Goal: Navigation & Orientation: Find specific page/section

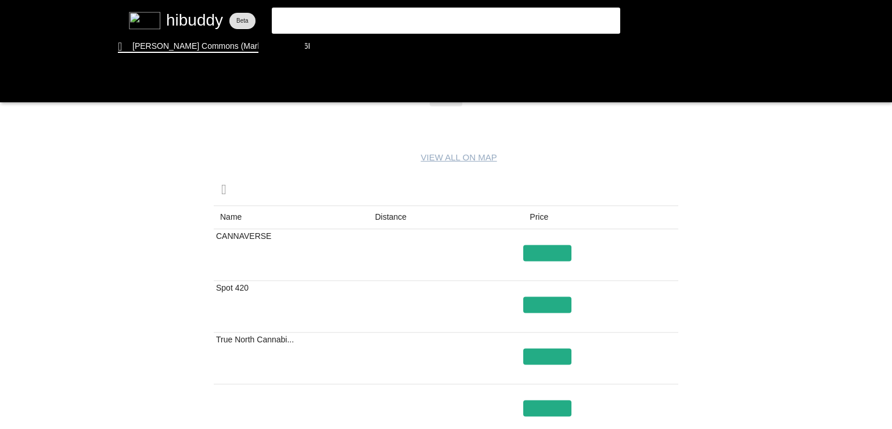
click at [388, 213] on flt-glass-pane at bounding box center [446, 214] width 892 height 429
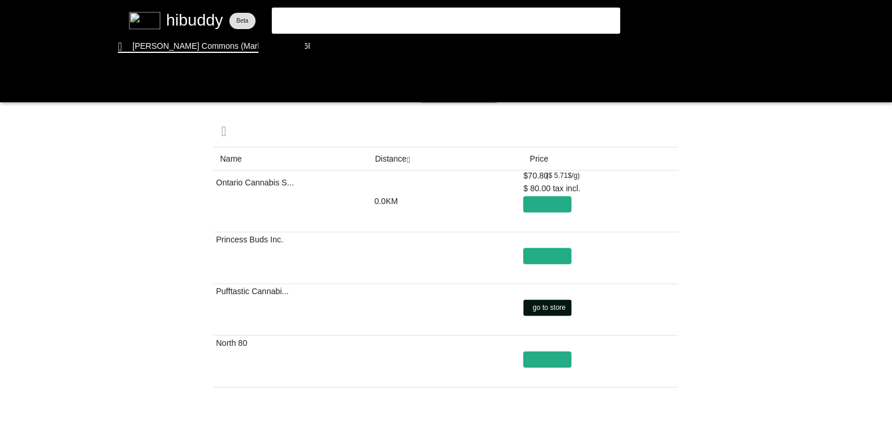
click at [559, 303] on flt-glass-pane at bounding box center [446, 214] width 892 height 429
click at [392, 163] on flt-glass-pane at bounding box center [446, 214] width 892 height 429
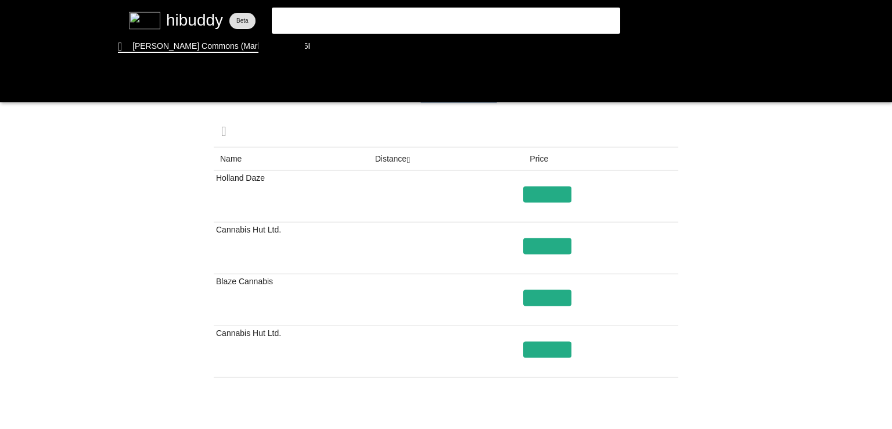
click at [392, 163] on flt-glass-pane at bounding box center [446, 214] width 892 height 429
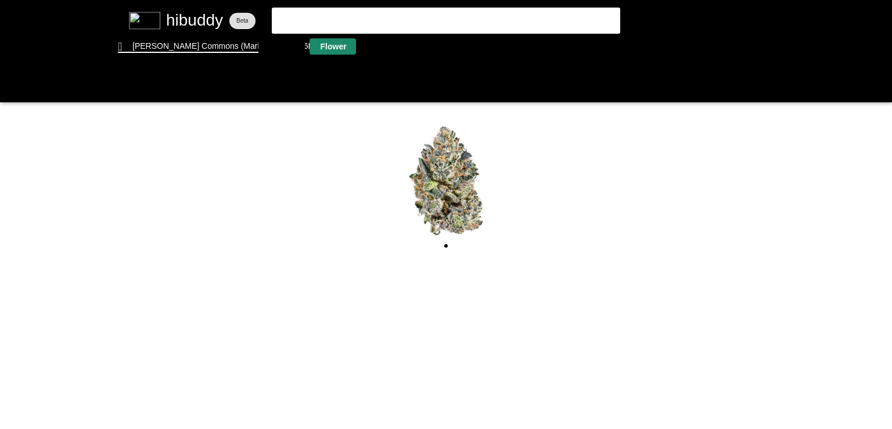
click at [330, 41] on flt-glass-pane at bounding box center [446, 214] width 892 height 429
